Goal: Task Accomplishment & Management: Manage account settings

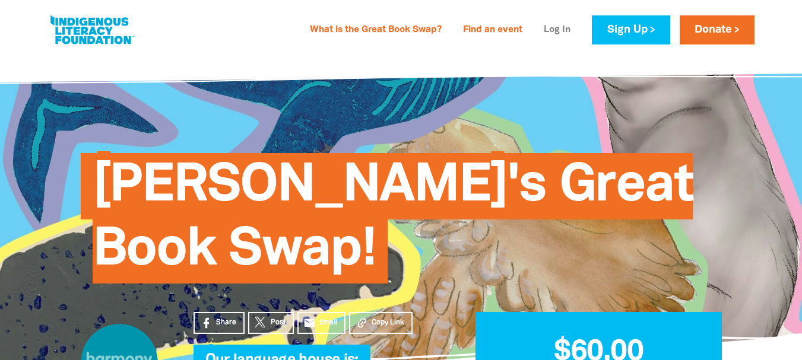
click at [563, 28] on link "Log In" at bounding box center [557, 30] width 41 height 19
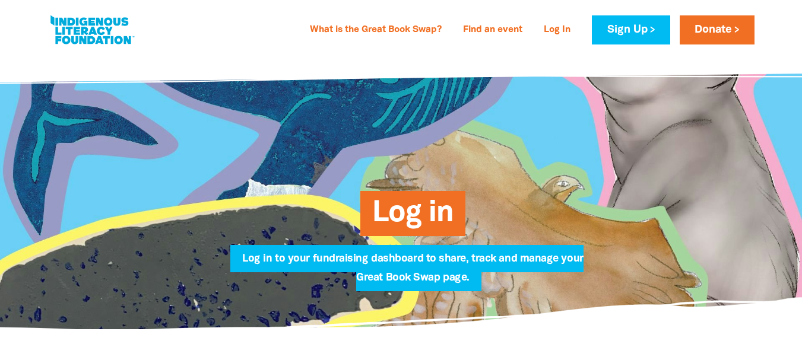
type input "bangalow.edleader@harmonylearning.com.au"
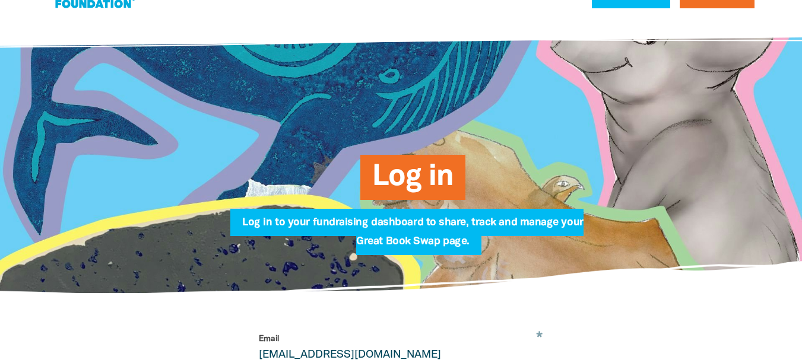
scroll to position [178, 0]
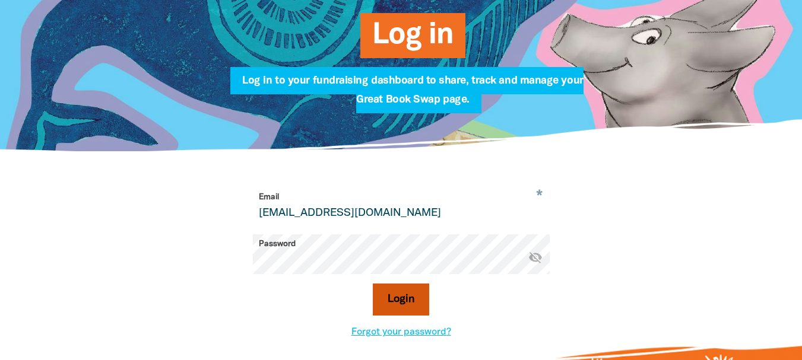
click at [426, 297] on button "Login" at bounding box center [401, 300] width 56 height 32
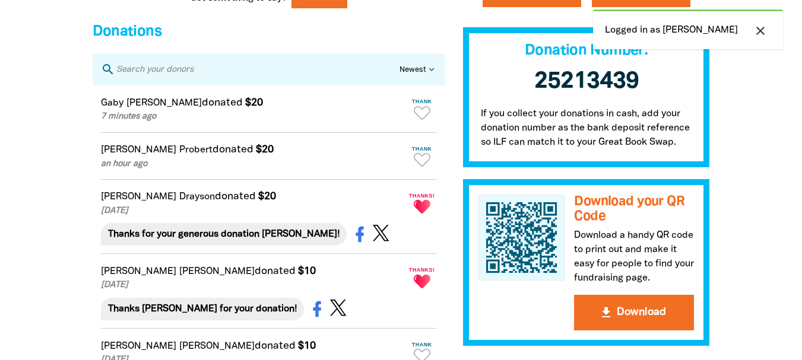
scroll to position [1128, 0]
